Goal: Task Accomplishment & Management: Manage account settings

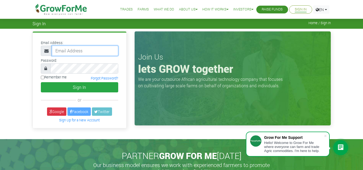
type input "frimpongwendy4@gmail.com"
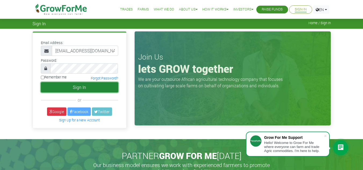
drag, startPoint x: 0, startPoint y: 0, endPoint x: 86, endPoint y: 90, distance: 124.9
click at [86, 90] on button "Sign In" at bounding box center [79, 87] width 77 height 10
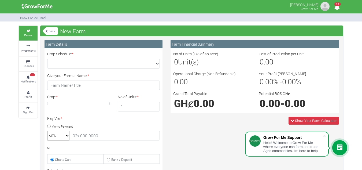
scroll to position [113, 0]
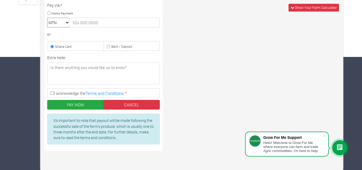
click at [257, 40] on div "Farm Financial Summary No of Units (1/8 of an acre) 0 Unit(s) Cost of Productio…" at bounding box center [255, 41] width 177 height 228
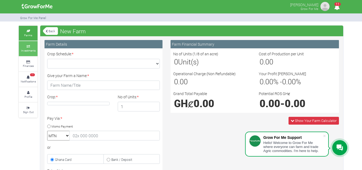
click at [24, 52] on small "Investments" at bounding box center [28, 51] width 15 height 4
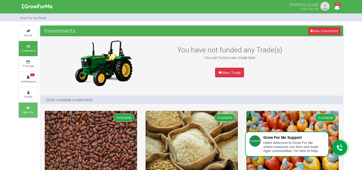
click at [23, 112] on link "Sign Out" at bounding box center [28, 110] width 19 height 15
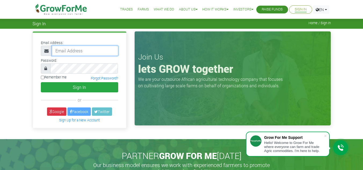
type input "[EMAIL_ADDRESS][DOMAIN_NAME]"
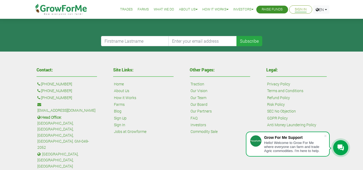
scroll to position [202, 0]
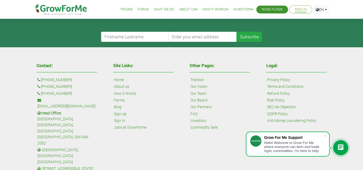
drag, startPoint x: 366, startPoint y: 96, endPoint x: 366, endPoint y: 116, distance: 20.1
click at [362, 116] on html "Grow For Me Support Hello! Welcome to Grow For Me where everyone can farm and t…" at bounding box center [181, 23] width 363 height 451
